Goal: Task Accomplishment & Management: Manage account settings

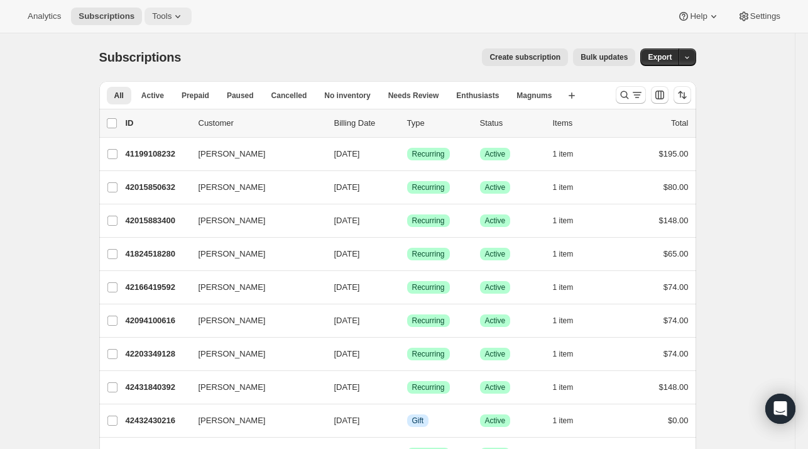
click at [172, 16] on icon at bounding box center [178, 16] width 13 height 13
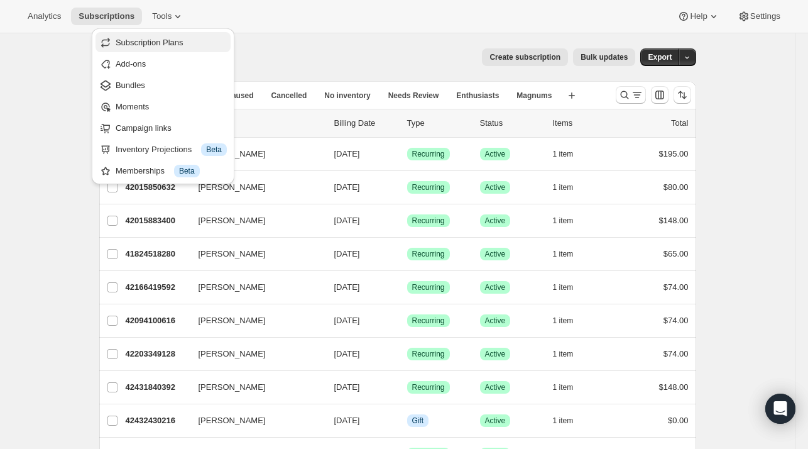
click at [167, 45] on span "Subscription Plans" at bounding box center [150, 42] width 68 height 9
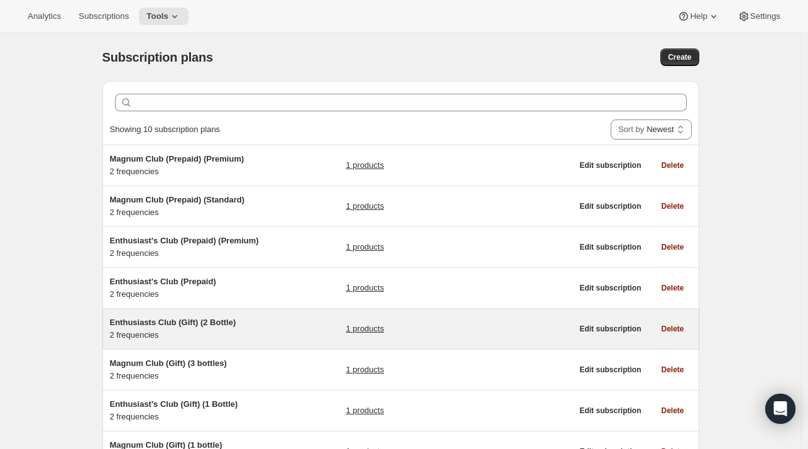
scroll to position [189, 0]
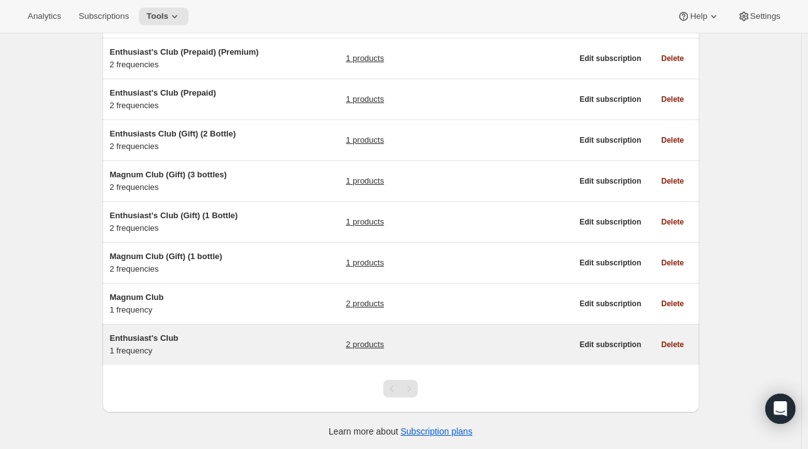
click at [152, 341] on span "Enthusiast's Club" at bounding box center [144, 337] width 69 height 9
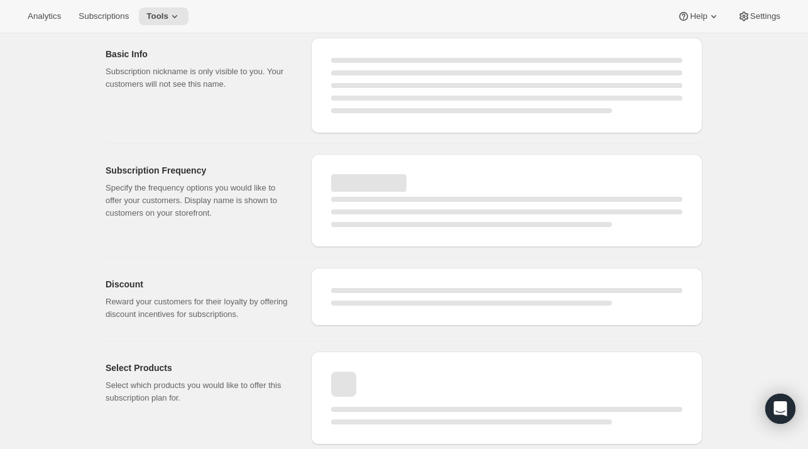
select select "WEEK"
select select "MONTH"
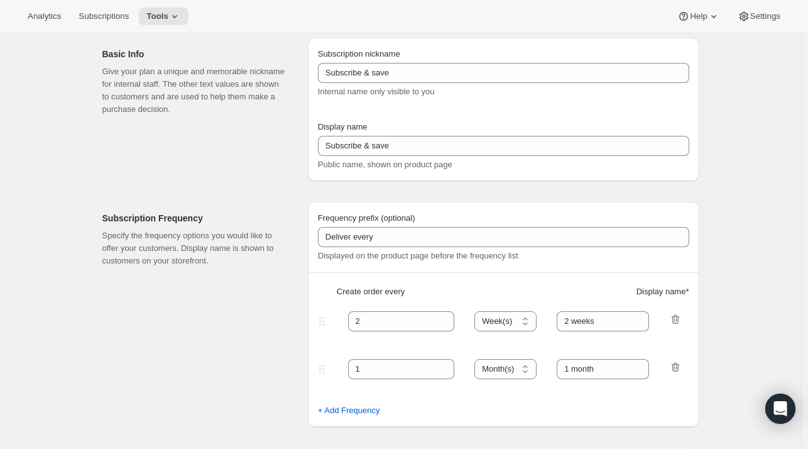
type input "Enthusiast's Club"
type input "3"
select select "MONTH"
type input "Quarterly Delivery"
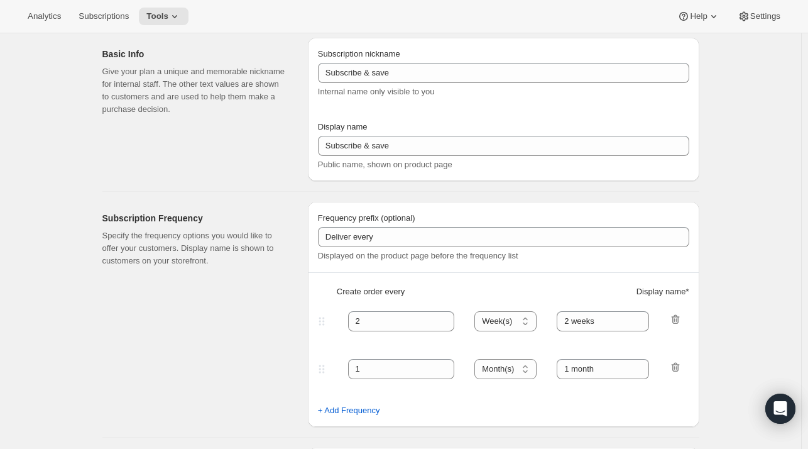
checkbox input "true"
select select "YEARDAY"
select select "10"
select select "6"
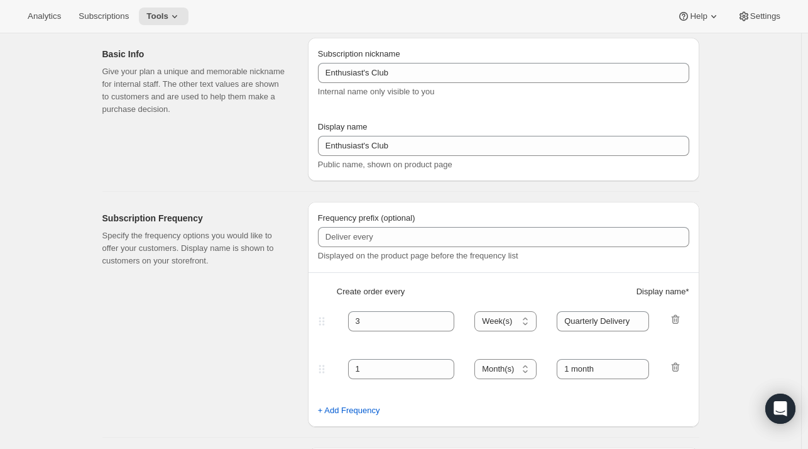
select select "4"
select select "6"
select select "7"
select select "6"
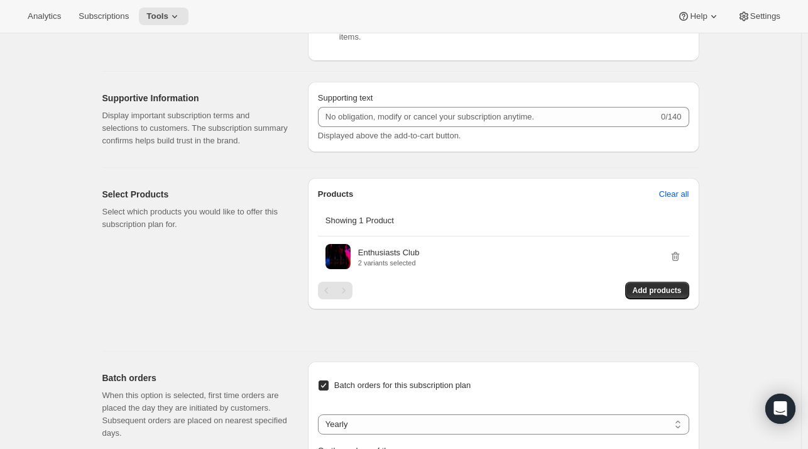
scroll to position [584, 0]
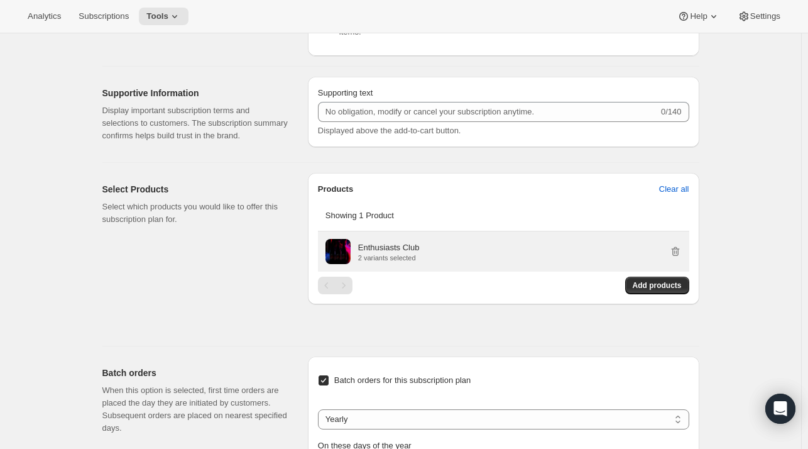
click at [397, 251] on p "Enthusiasts Club" at bounding box center [389, 247] width 62 height 13
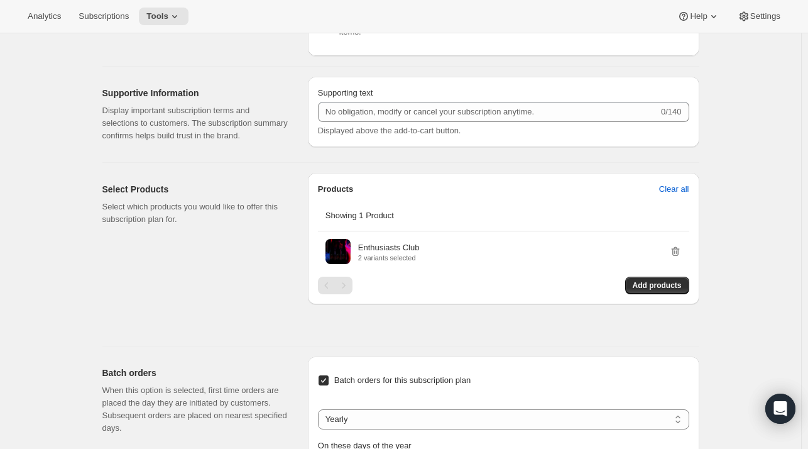
scroll to position [0, 0]
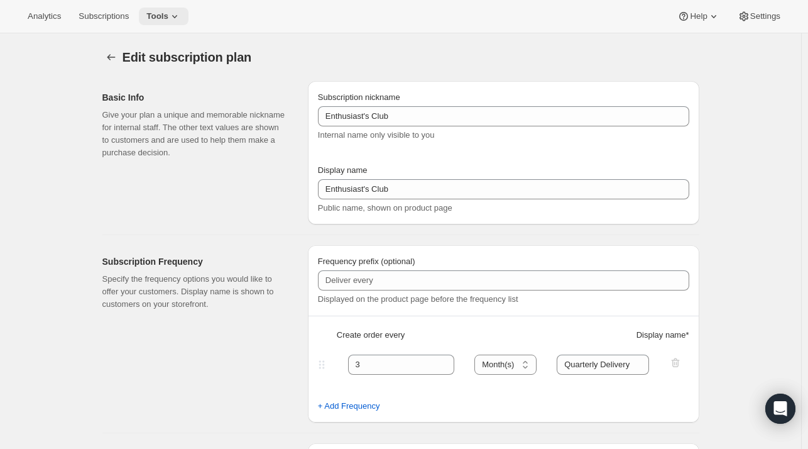
click at [157, 14] on span "Tools" at bounding box center [157, 16] width 22 height 10
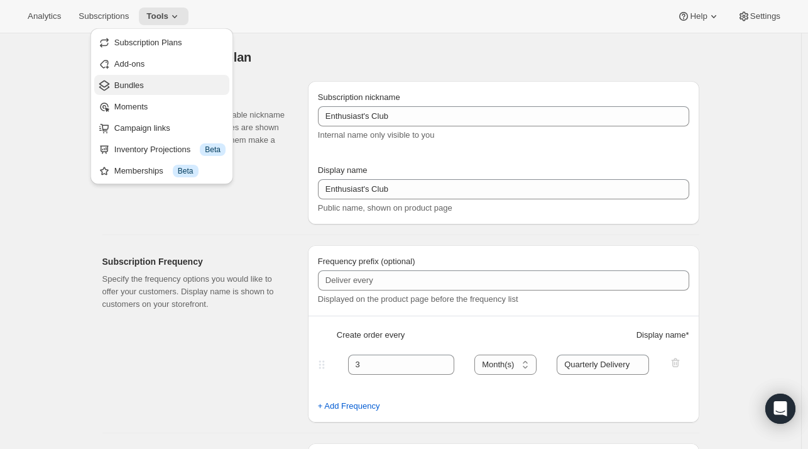
click at [141, 85] on span "Bundles" at bounding box center [129, 84] width 30 height 9
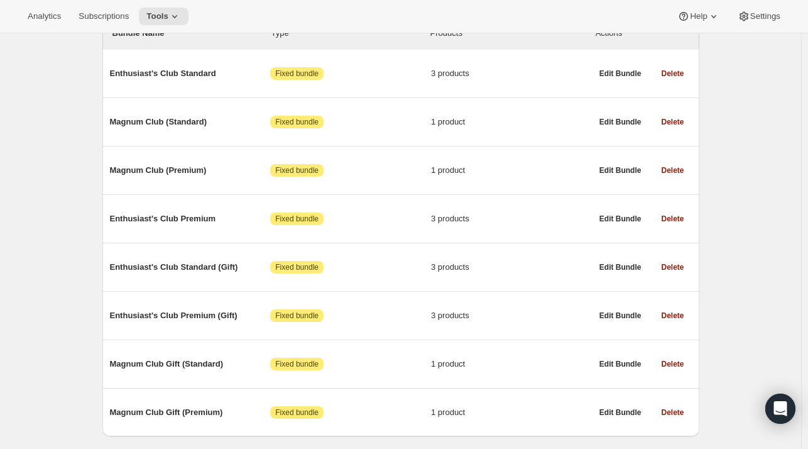
scroll to position [202, 0]
